Goal: Find specific page/section: Find specific page/section

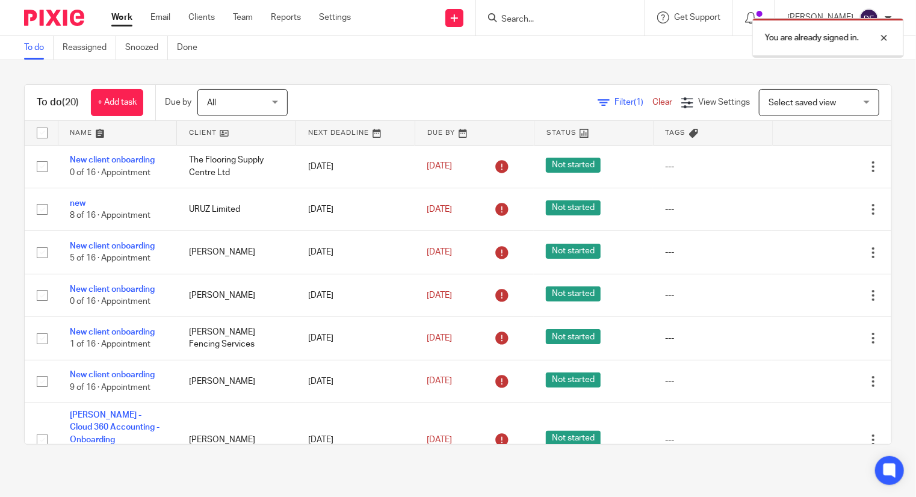
click at [545, 22] on div "You are already signed in." at bounding box center [681, 35] width 446 height 46
click at [548, 7] on div at bounding box center [560, 17] width 168 height 35
click at [548, 17] on div "You are already signed in." at bounding box center [681, 35] width 446 height 46
click at [886, 40] on div at bounding box center [875, 38] width 32 height 14
click at [562, 14] on input "Search" at bounding box center [554, 19] width 108 height 11
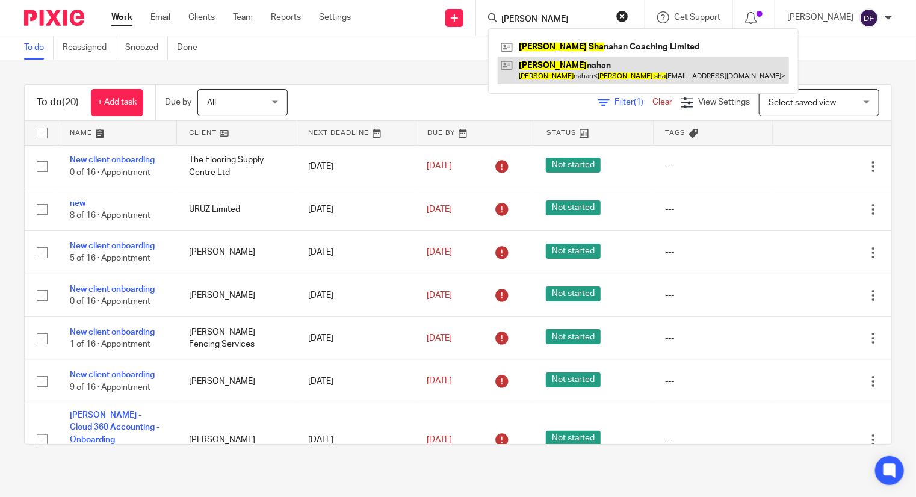
type input "[PERSON_NAME]"
click at [592, 82] on link at bounding box center [643, 71] width 291 height 28
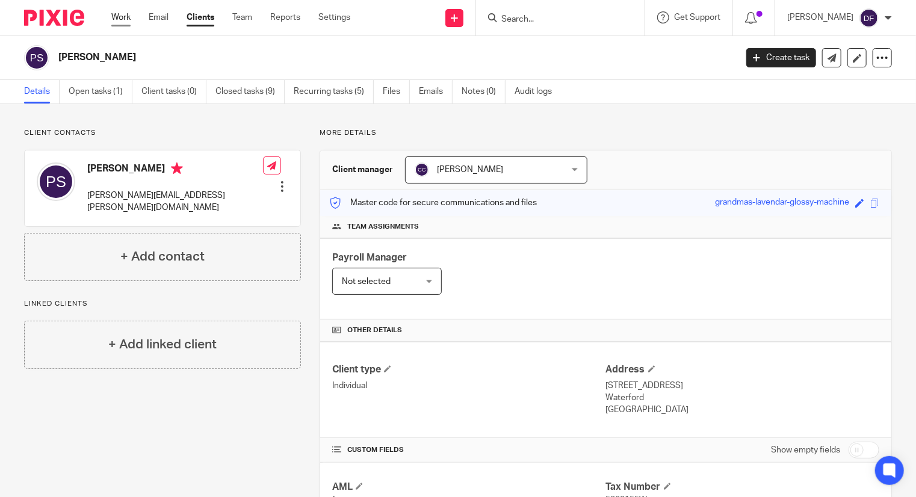
click at [121, 17] on link "Work" at bounding box center [120, 17] width 19 height 12
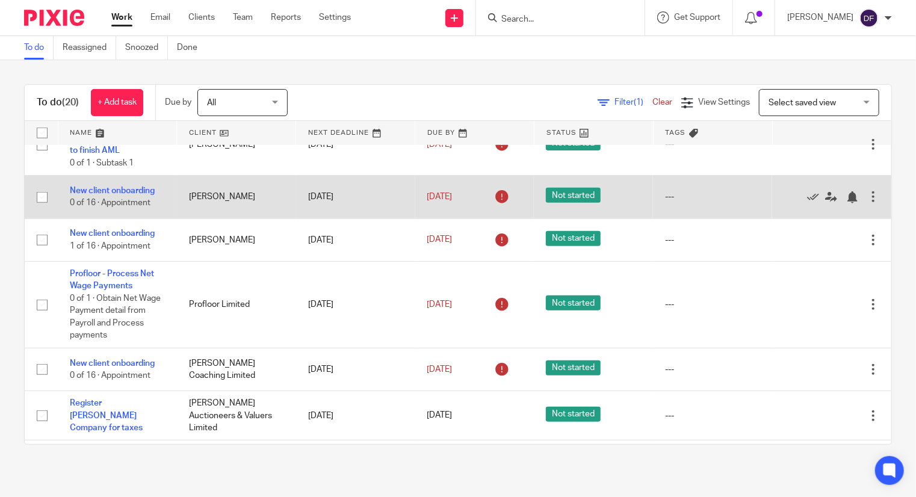
scroll to position [678, 0]
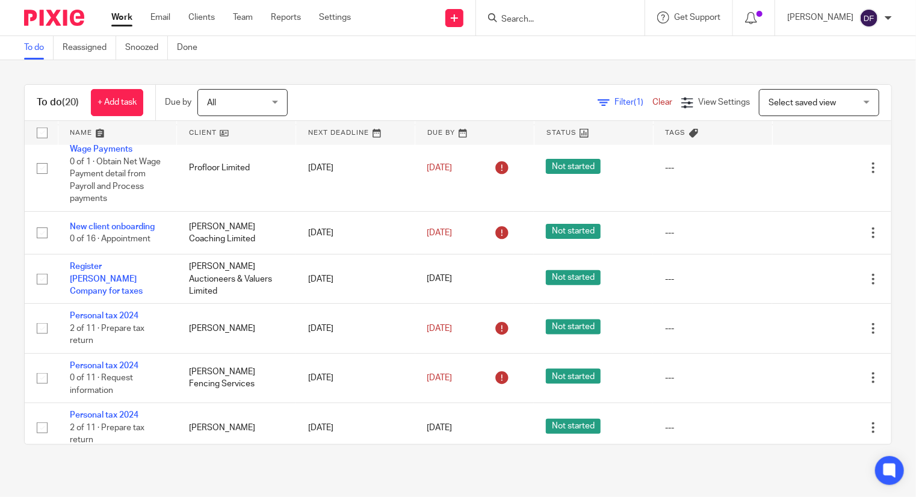
click at [276, 105] on div "All All" at bounding box center [242, 102] width 90 height 27
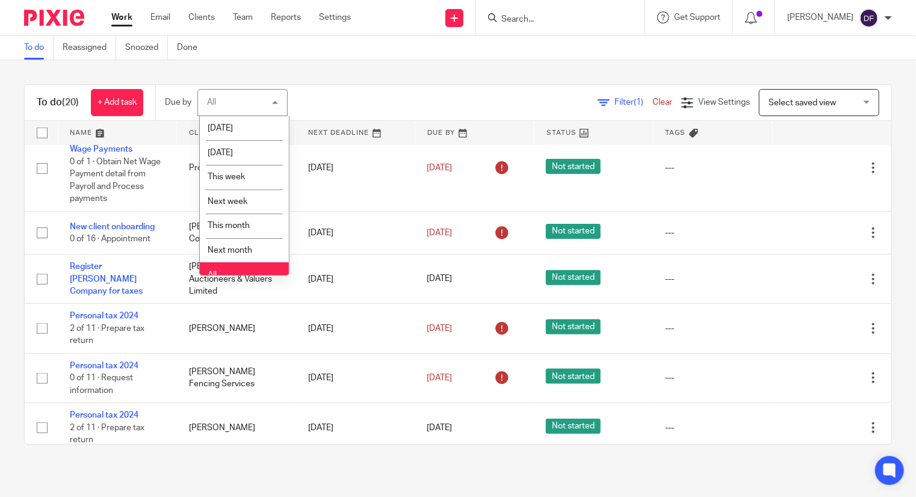
click at [276, 104] on div "All All" at bounding box center [242, 102] width 90 height 27
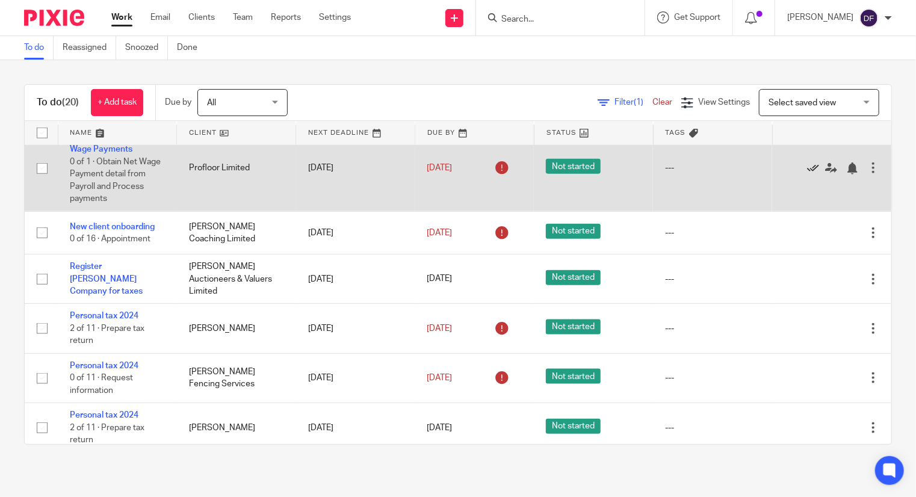
click at [807, 162] on link at bounding box center [816, 168] width 18 height 12
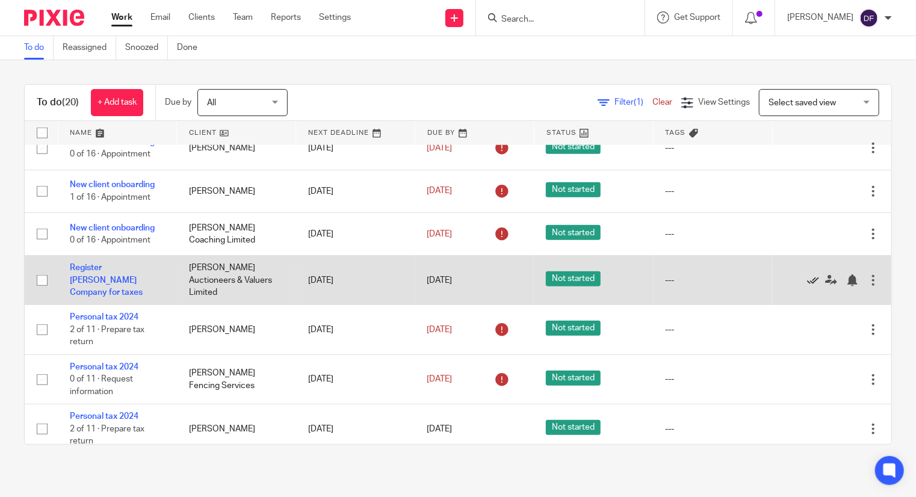
click at [807, 274] on icon at bounding box center [813, 280] width 12 height 12
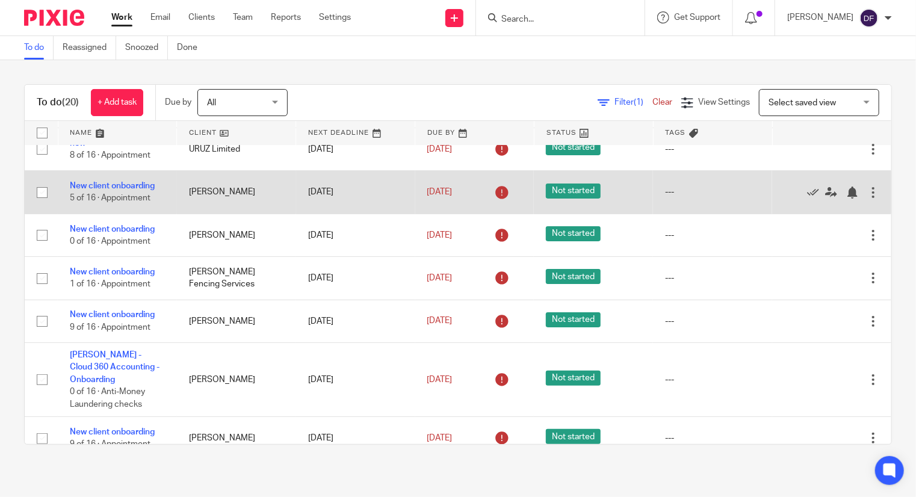
scroll to position [0, 0]
